Goal: Communication & Community: Answer question/provide support

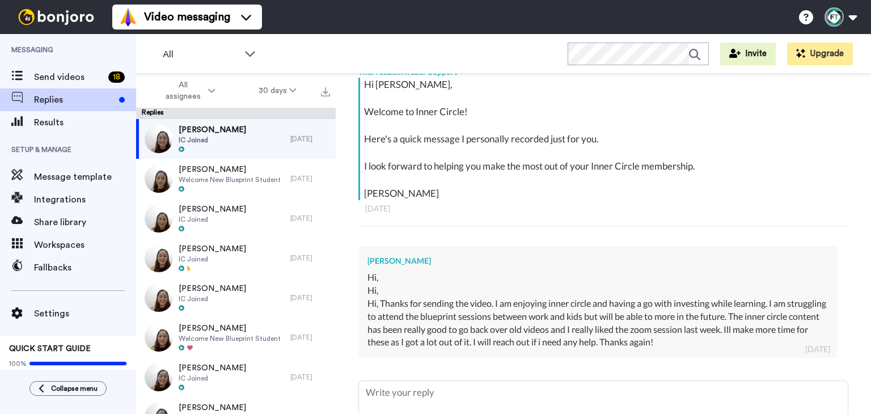
scroll to position [268, 0]
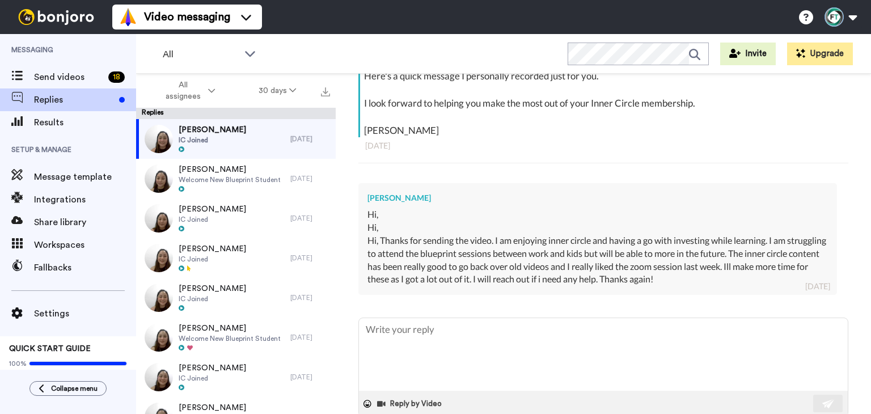
drag, startPoint x: 728, startPoint y: 287, endPoint x: 727, endPoint y: 281, distance: 6.3
click at [727, 286] on div "[PERSON_NAME] Hi, Hi, Hi, Thanks for sending the video. I am enjoying inner cir…" at bounding box center [597, 239] width 479 height 112
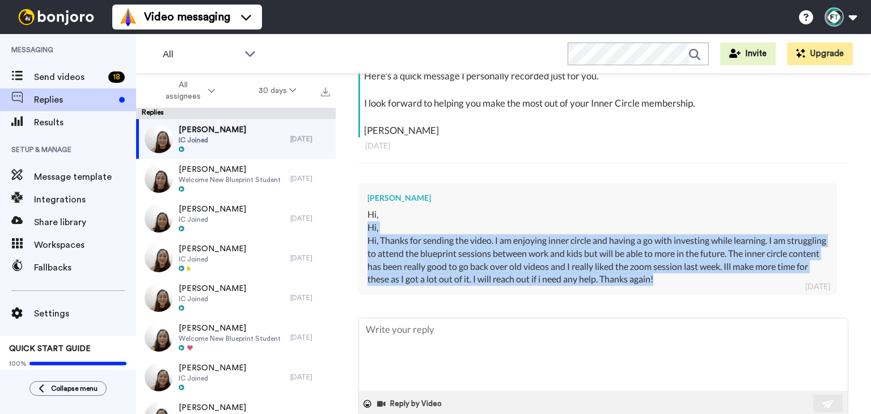
drag, startPoint x: 727, startPoint y: 280, endPoint x: 363, endPoint y: 232, distance: 366.7
click at [363, 232] on div "[PERSON_NAME] Hi, Hi, Hi, Thanks for sending the video. I am enjoying inner cir…" at bounding box center [597, 239] width 479 height 112
copy div "Hi, Hi, Thanks for sending the video. I am enjoying inner circle and having a g…"
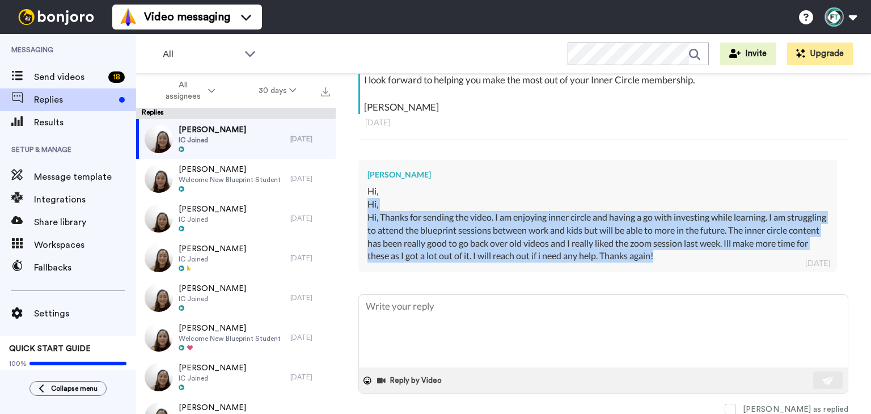
type textarea "x"
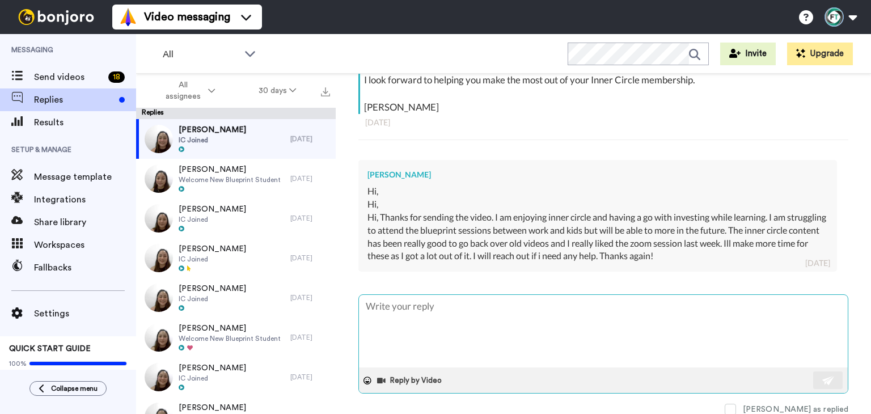
click at [453, 302] on textarea at bounding box center [603, 331] width 489 height 73
paste textarea "Hi [PERSON_NAME], I’m so glad to hear you’re enjoying Inner Circle and finding …"
type textarea "Hi [PERSON_NAME], I’m so glad to hear you’re enjoying Inner Circle and finding …"
type textarea "x"
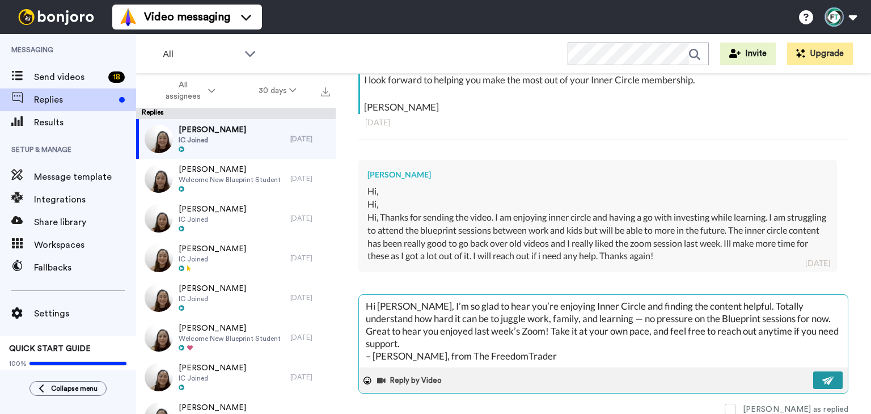
type textarea "Hi [PERSON_NAME], I’m so glad to hear you’re enjoying Inner Circle and finding …"
click at [822, 378] on img at bounding box center [828, 380] width 12 height 9
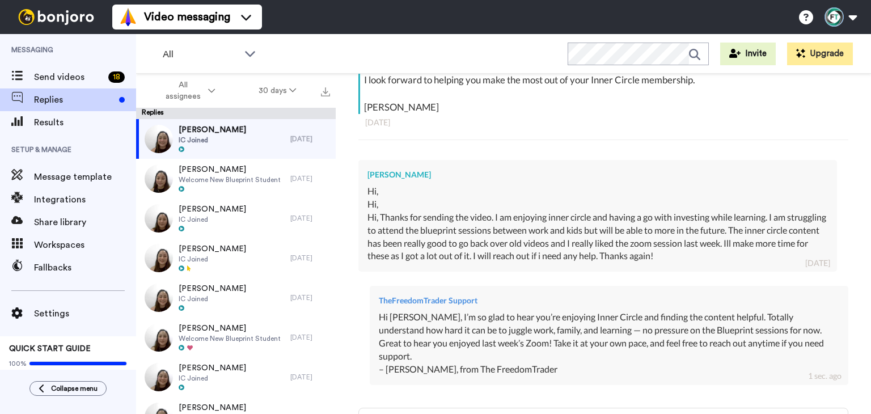
type textarea "x"
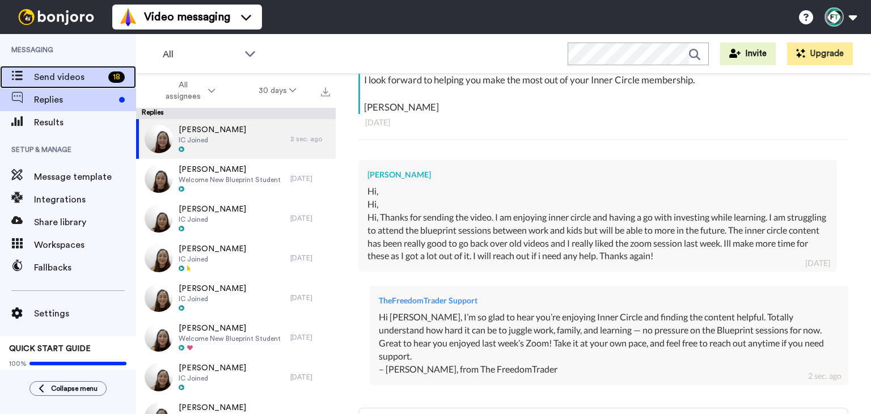
click at [69, 78] on span "Send videos" at bounding box center [69, 77] width 70 height 14
